Goal: Task Accomplishment & Management: Manage account settings

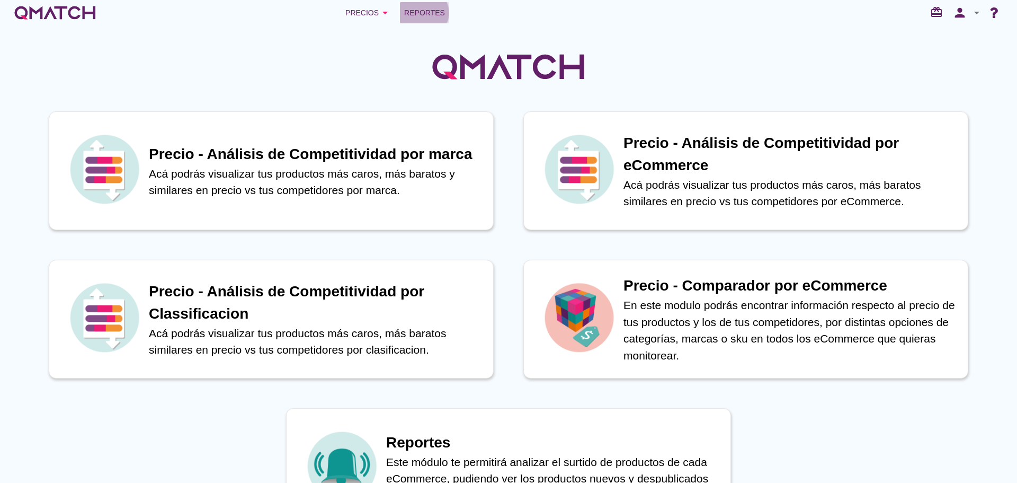
click at [428, 16] on span "Reportes" at bounding box center [424, 12] width 41 height 13
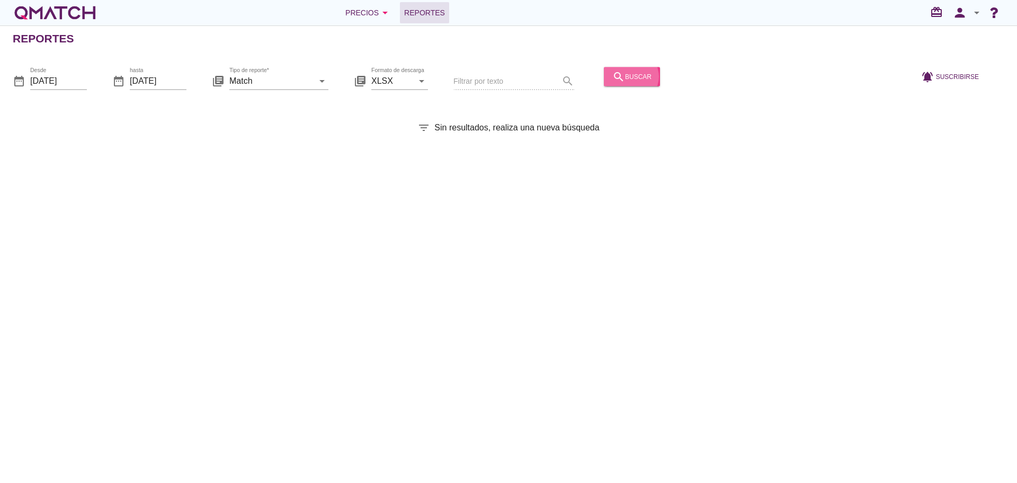
click at [623, 78] on div "search buscar" at bounding box center [631, 76] width 39 height 13
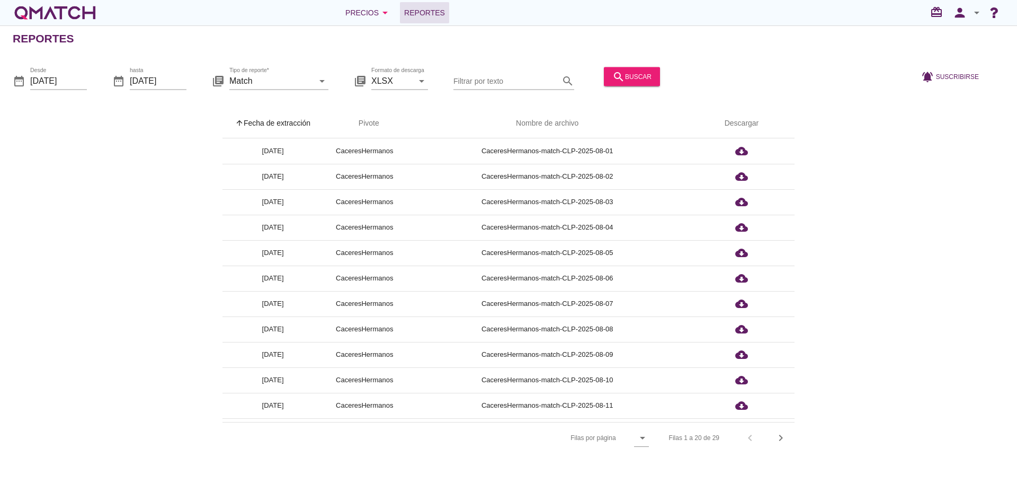
click at [296, 127] on th "arrow_upward Fecha de extracción" at bounding box center [272, 124] width 101 height 30
drag, startPoint x: 957, startPoint y: 21, endPoint x: 965, endPoint y: 41, distance: 21.0
click at [958, 21] on button "person" at bounding box center [959, 12] width 21 height 21
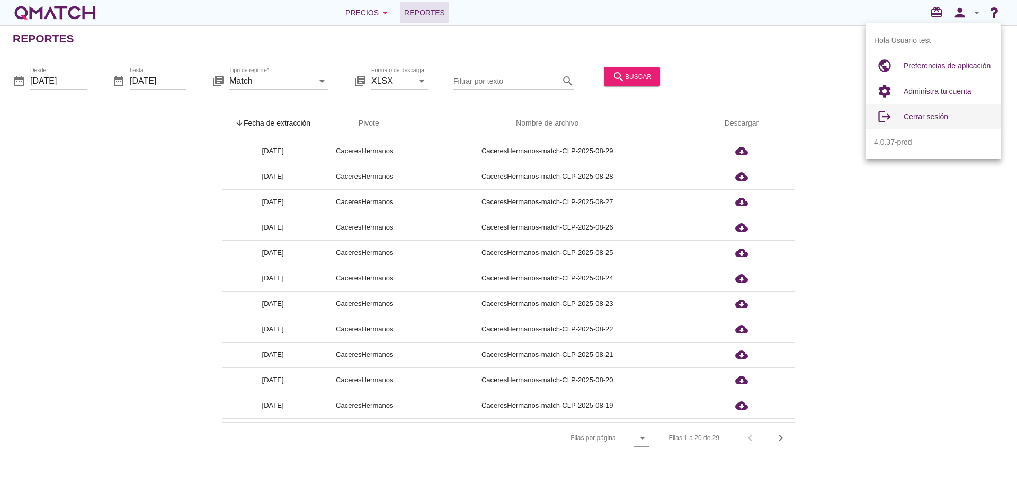
click at [957, 122] on div "Cerrar sesión" at bounding box center [948, 116] width 89 height 13
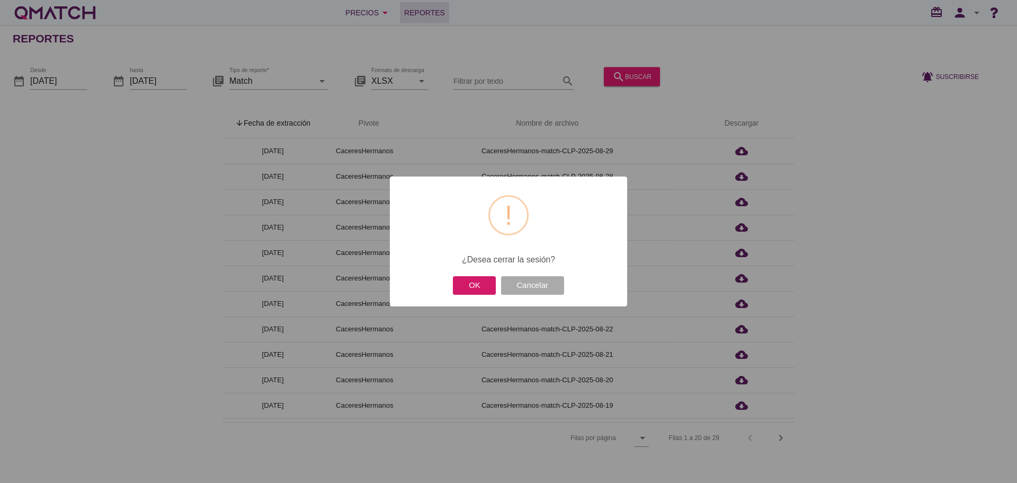
click at [471, 286] on button "OK" at bounding box center [474, 285] width 43 height 19
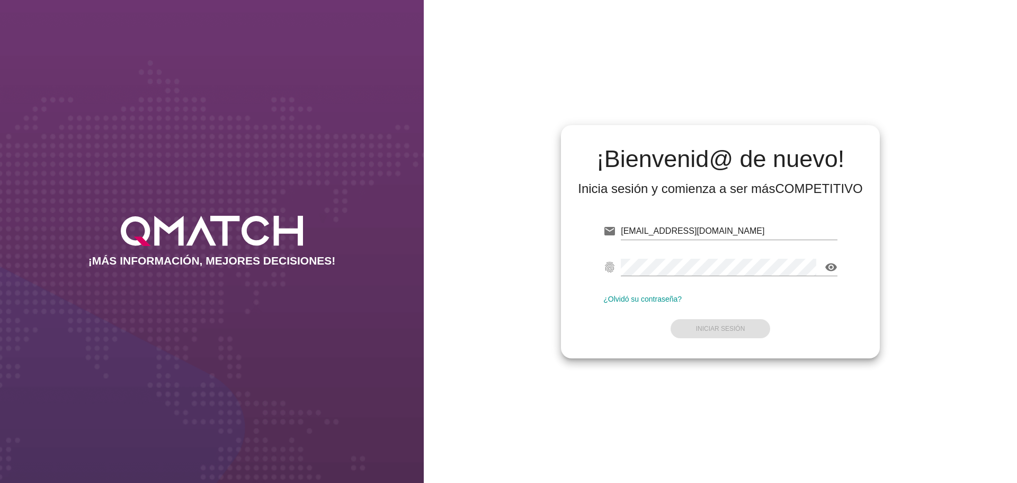
click at [751, 240] on div "test@test.cacereshermanos.cl" at bounding box center [729, 236] width 217 height 28
click at [758, 233] on input "test@test.cacereshermanos.cl" at bounding box center [729, 230] width 217 height 17
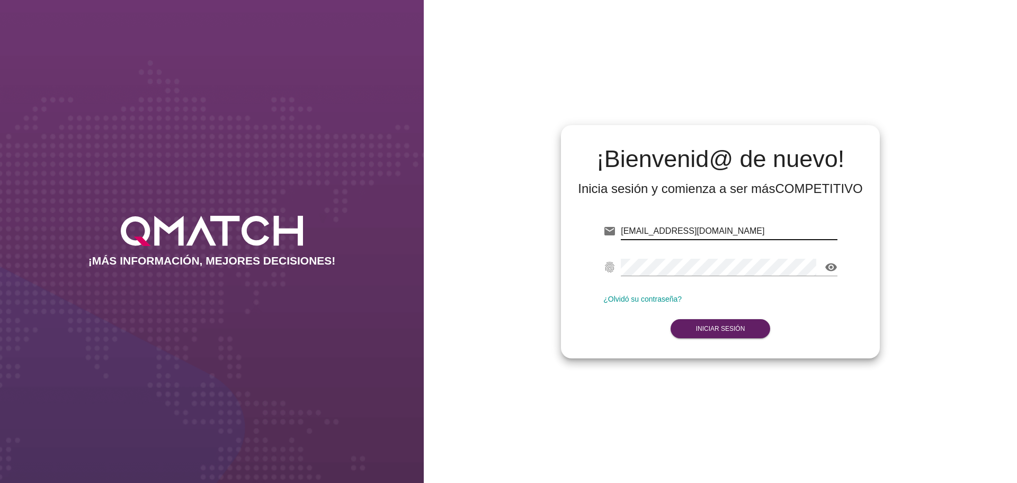
type input "test@test.cencosud.com.co"
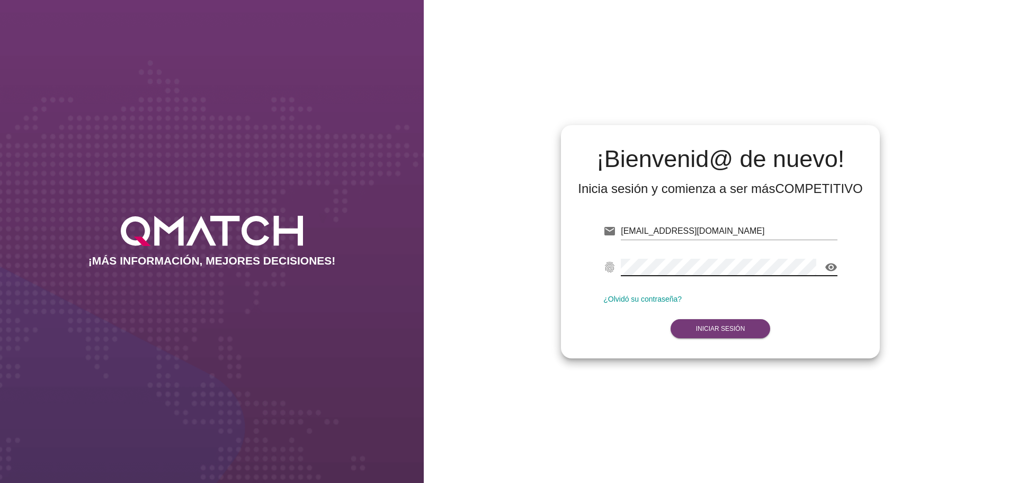
click at [745, 330] on button "Iniciar Sesión" at bounding box center [721, 328] width 100 height 19
